Goal: Task Accomplishment & Management: Complete application form

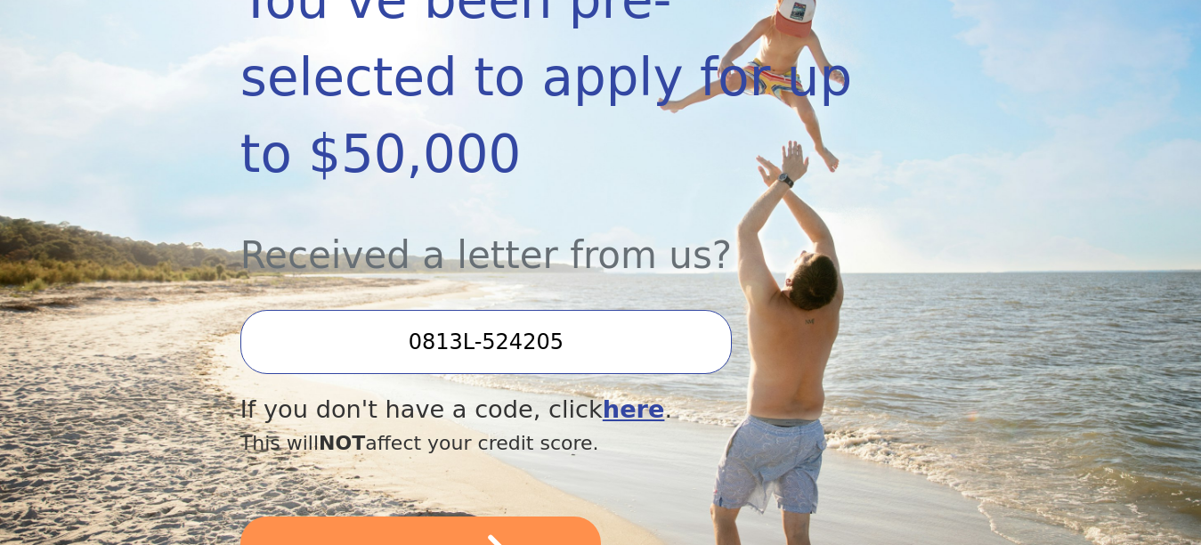
scroll to position [392, 0]
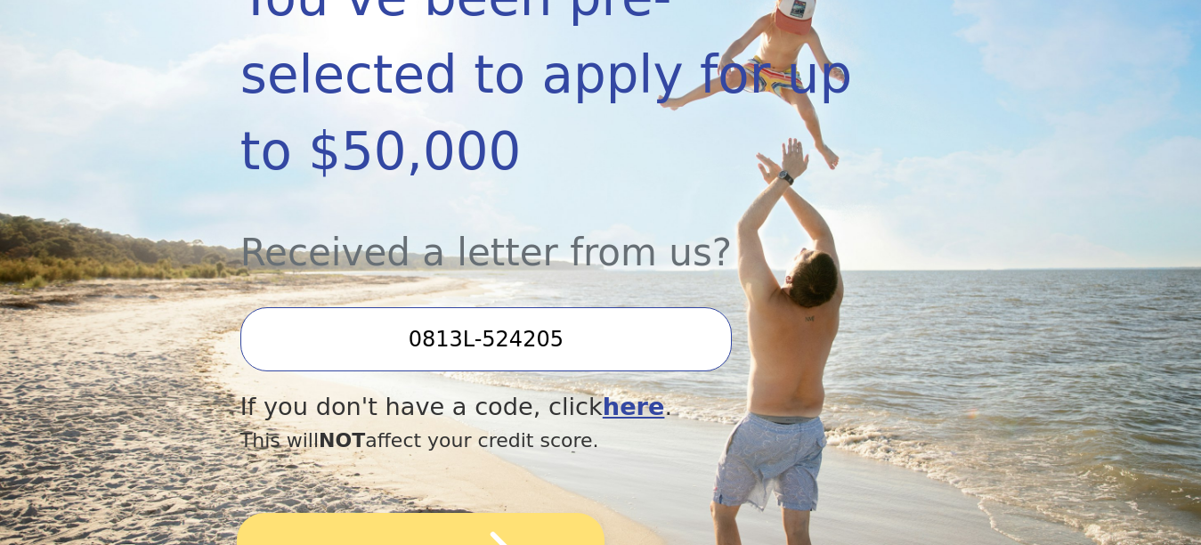
click at [334, 513] on button "SUBMIT" at bounding box center [421, 555] width 368 height 84
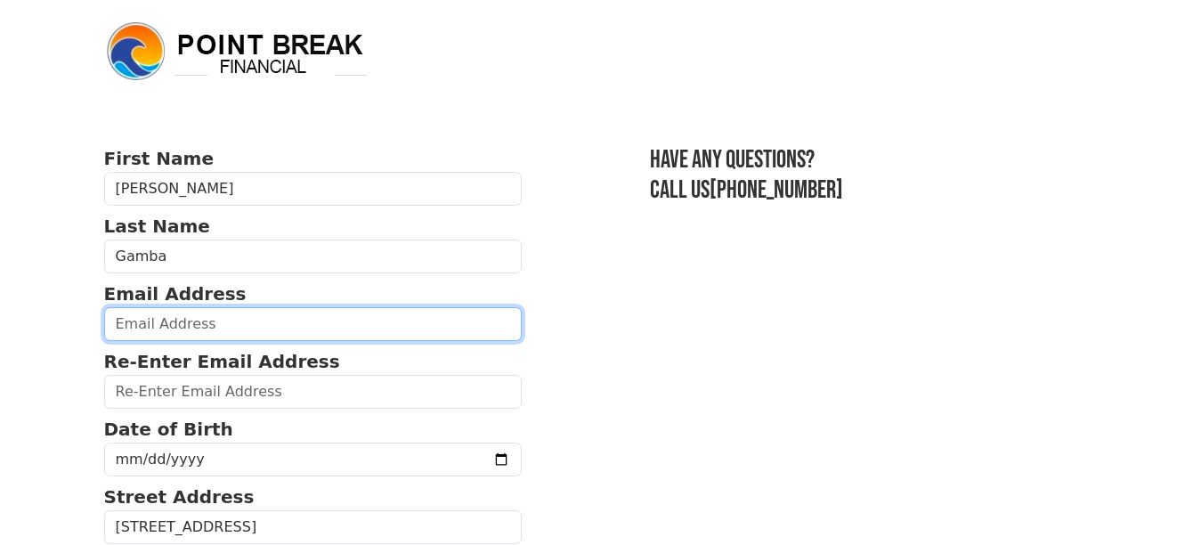
click at [134, 319] on input "email" at bounding box center [313, 324] width 419 height 34
type input "tinasgamba@yahoo.com"
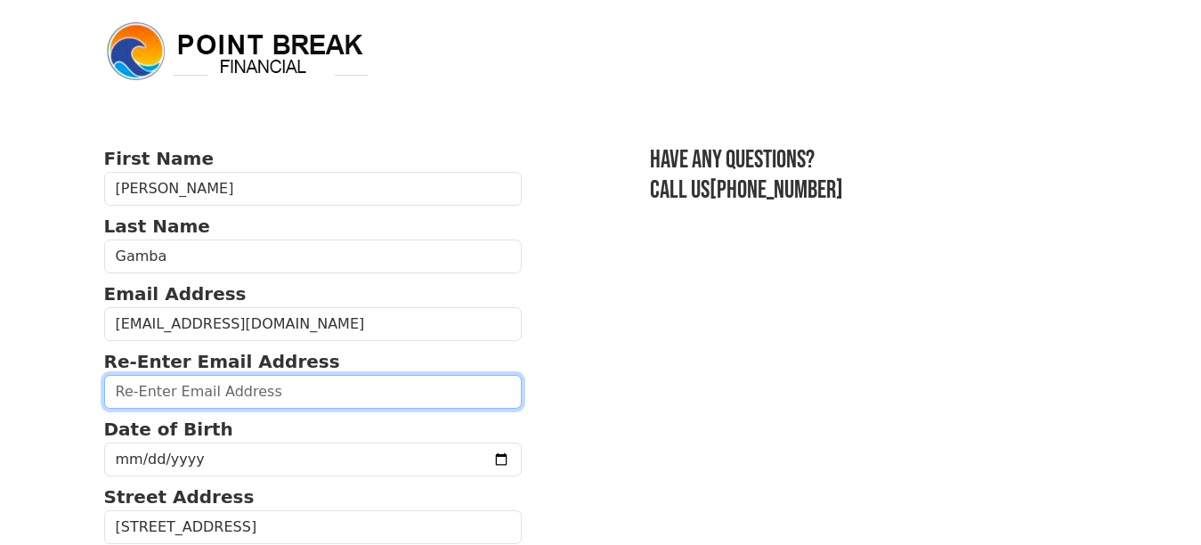
type input "tinasgamba@yahoo.com"
type input "13 S. Market Street"
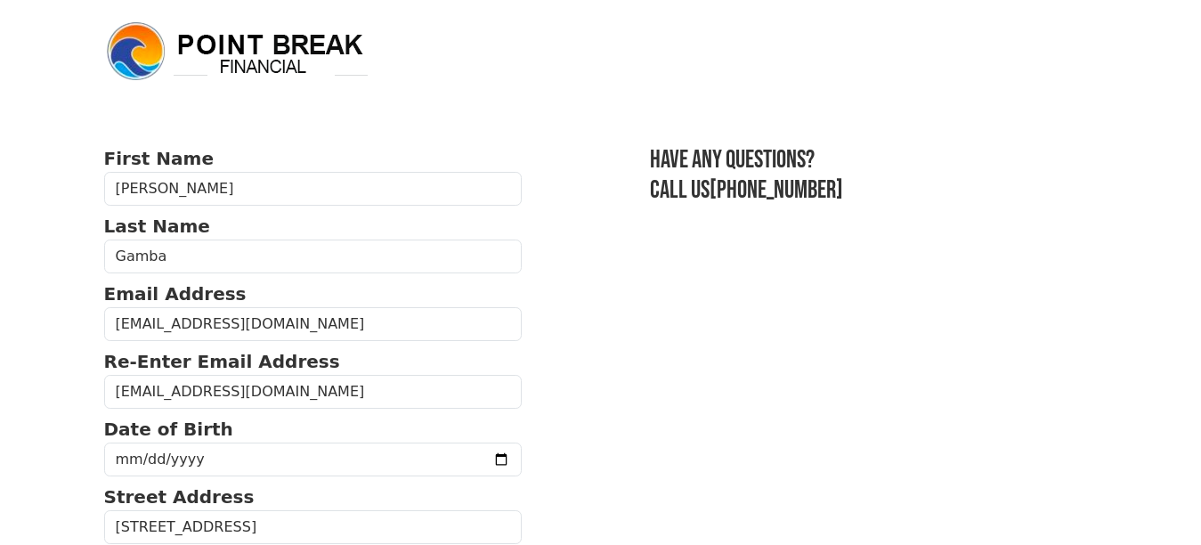
type input "08027"
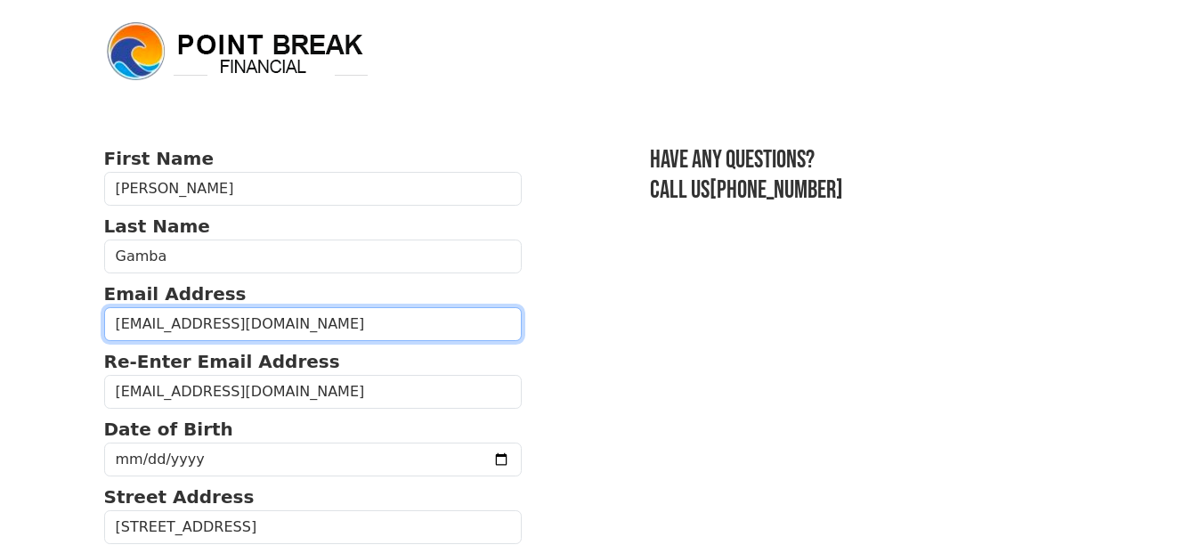
type input "(609) 352-9427"
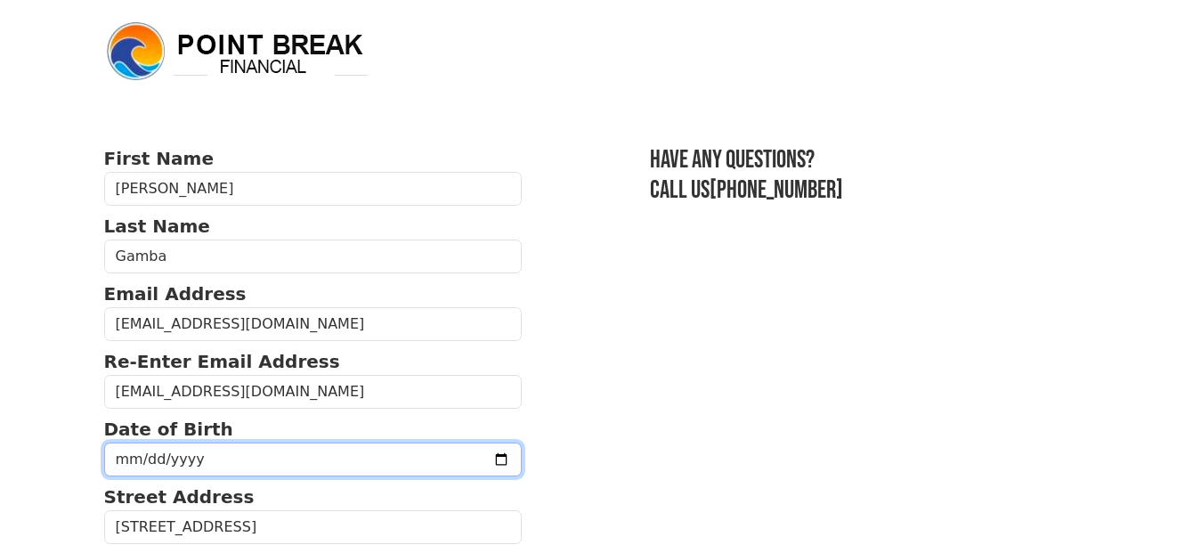
click at [158, 470] on input "date" at bounding box center [313, 460] width 419 height 34
type input "1964-08-13"
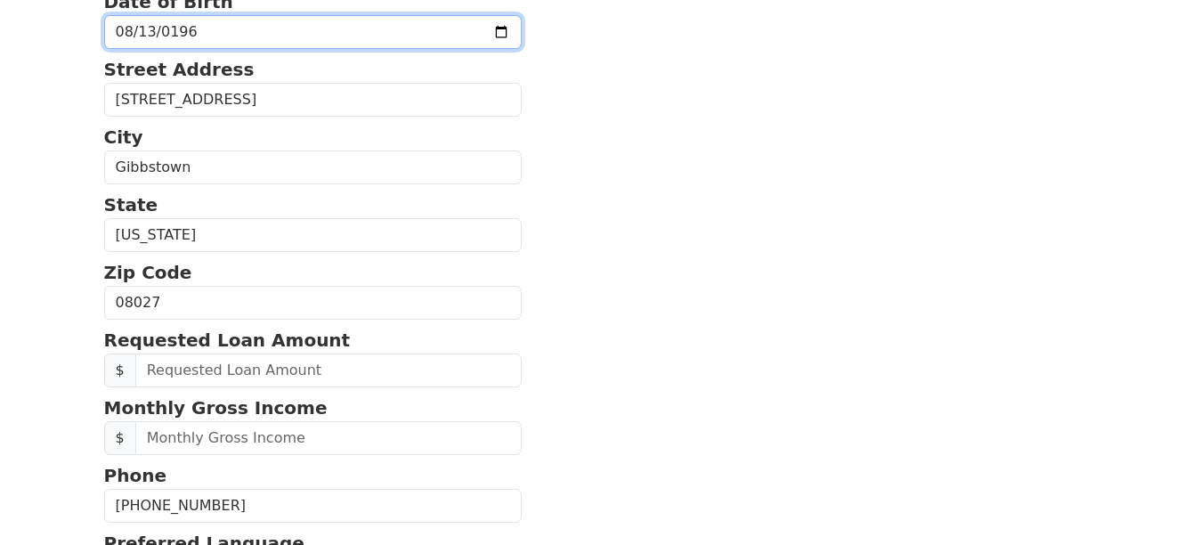
scroll to position [463, 0]
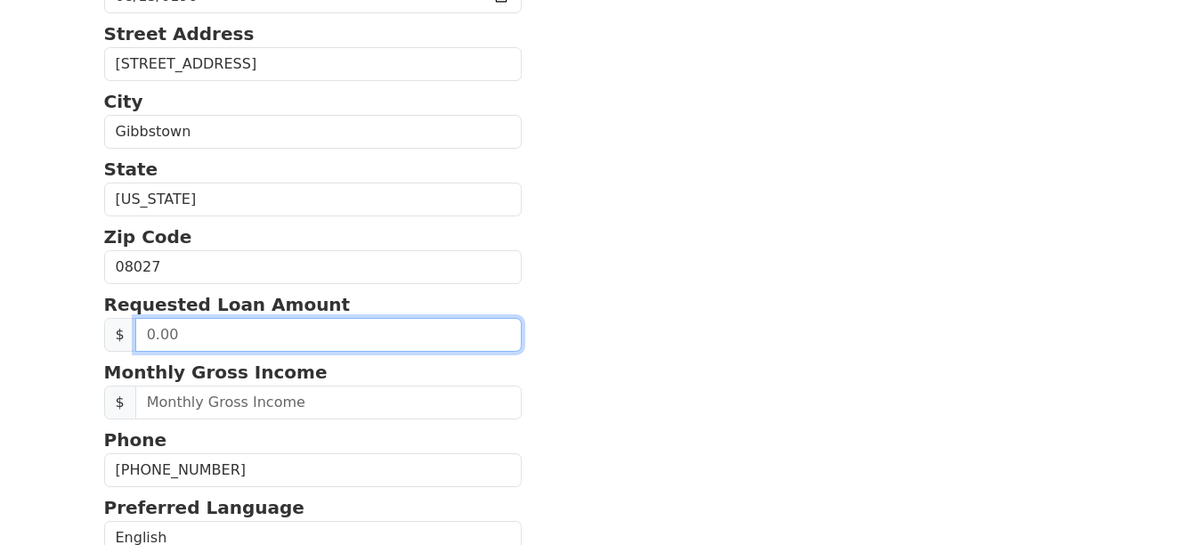
click at [185, 338] on input "text" at bounding box center [328, 335] width 387 height 34
type input "18,000.00"
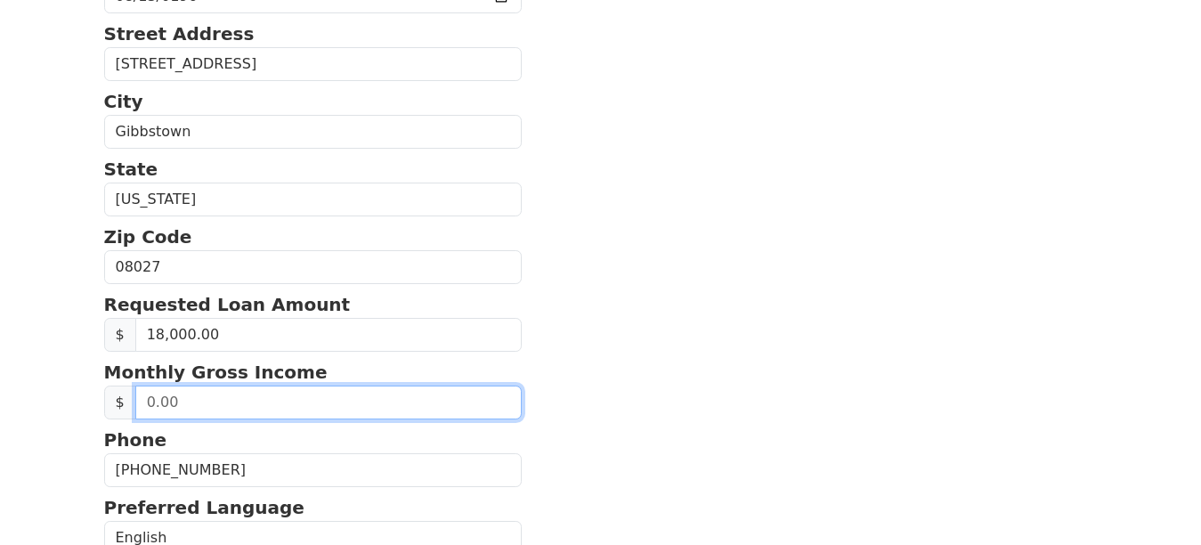
click at [142, 404] on input "text" at bounding box center [328, 403] width 387 height 34
type input "7,700.00"
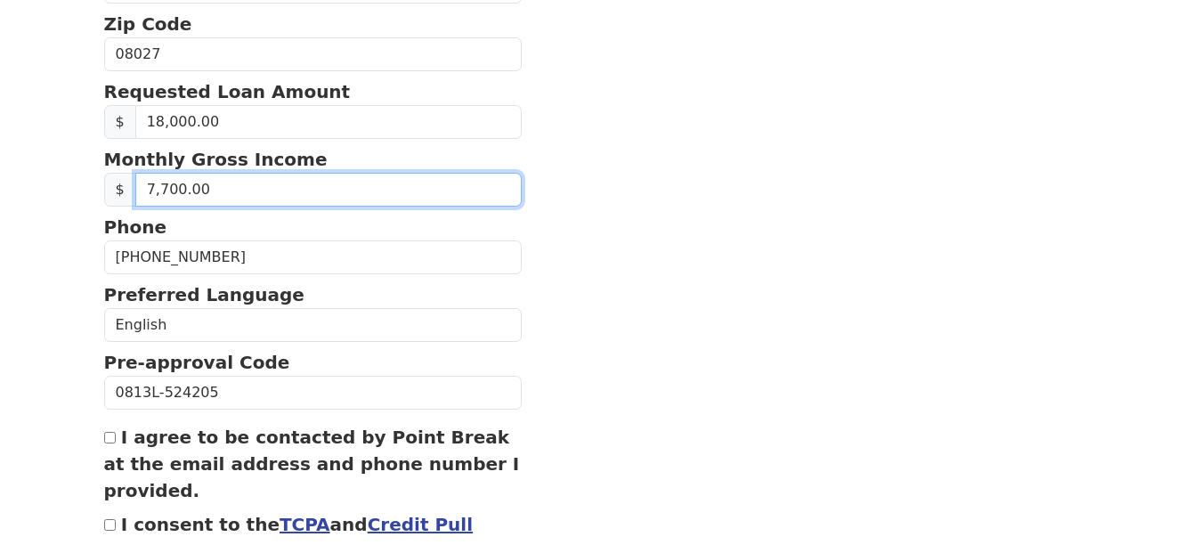
scroll to position [712, 0]
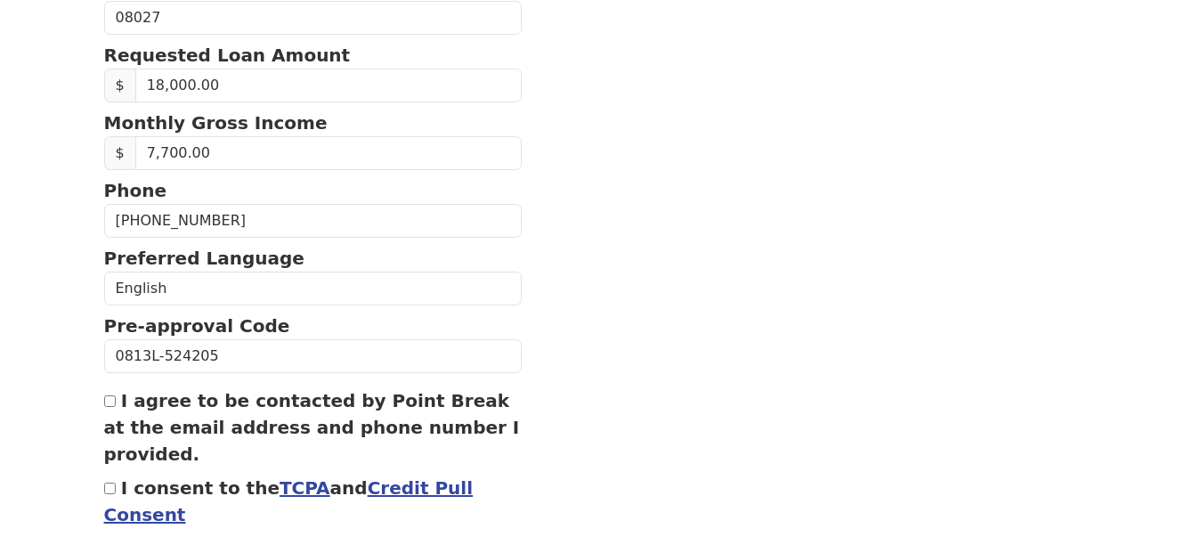
click at [114, 405] on input "I agree to be contacted by Point Break at the email address and phone number I …" at bounding box center [110, 401] width 12 height 12
checkbox input "true"
click at [106, 496] on div "I consent to the TCPA and Credit Pull Consent" at bounding box center [313, 501] width 419 height 53
click at [110, 492] on input "I consent to the TCPA and Credit Pull Consent" at bounding box center [110, 489] width 12 height 12
checkbox input "true"
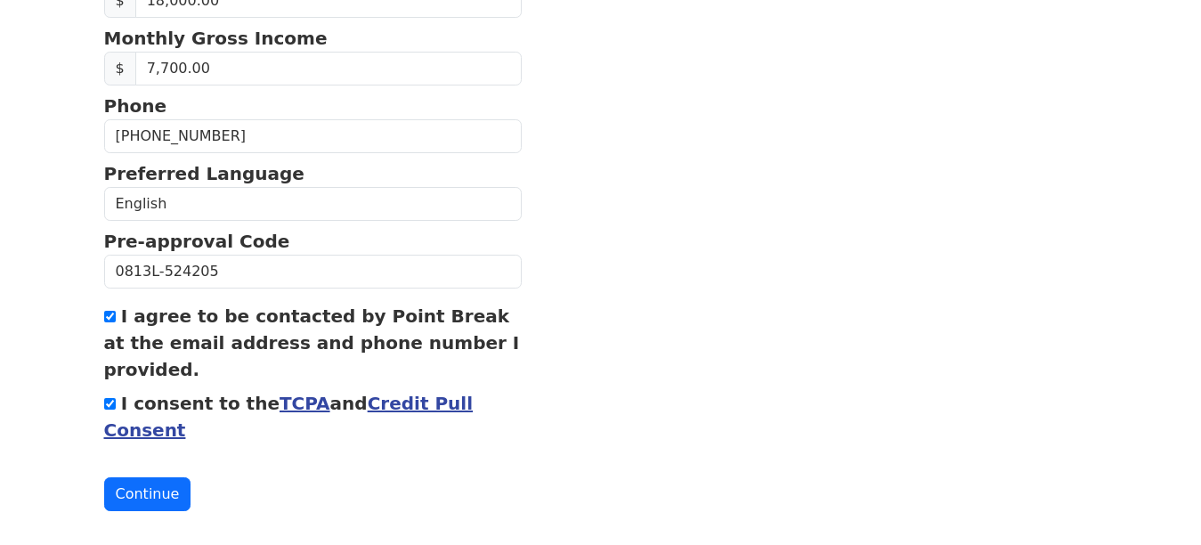
scroll to position [817, 0]
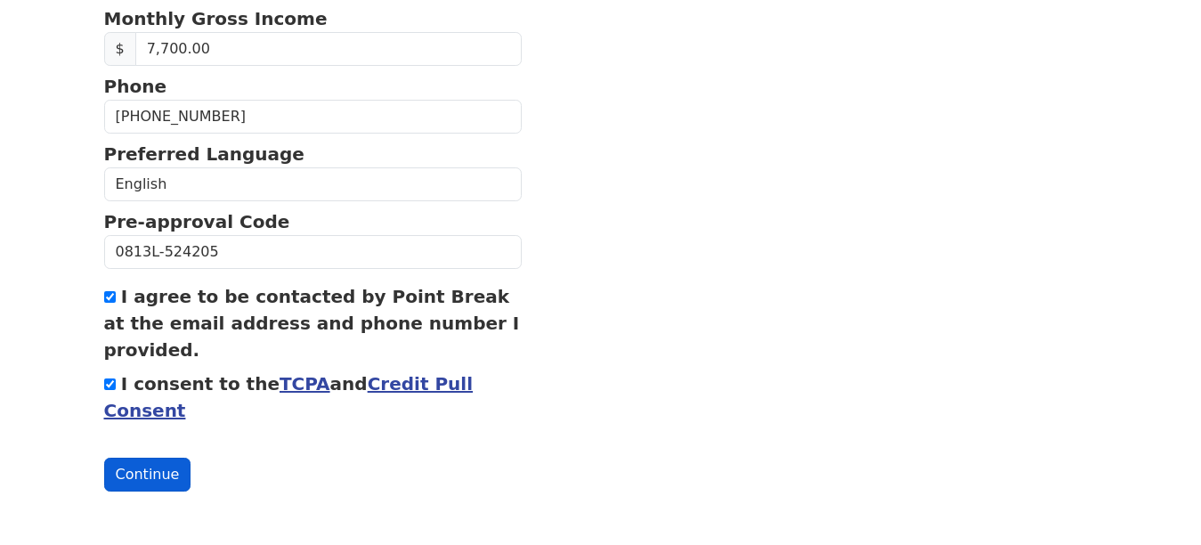
click at [136, 476] on button "Continue" at bounding box center [147, 475] width 87 height 34
